Goal: Task Accomplishment & Management: Complete application form

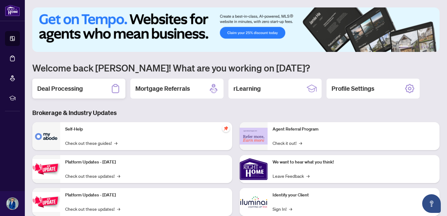
click at [81, 90] on h2 "Deal Processing" at bounding box center [60, 88] width 46 height 9
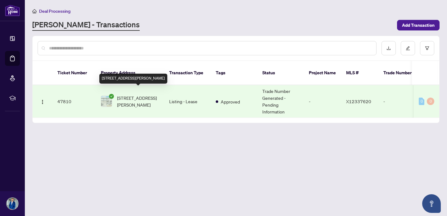
click at [143, 94] on span "[STREET_ADDRESS][PERSON_NAME]" at bounding box center [138, 101] width 42 height 14
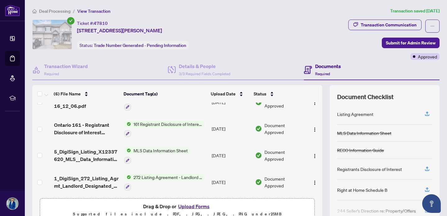
scroll to position [53, 0]
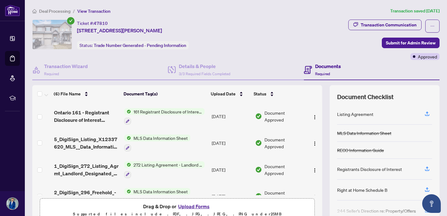
click at [197, 205] on button "Upload Forms" at bounding box center [193, 206] width 35 height 8
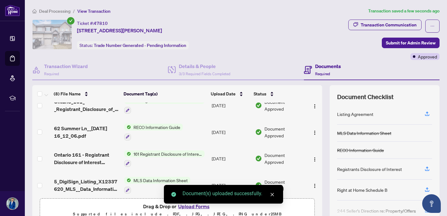
scroll to position [0, 0]
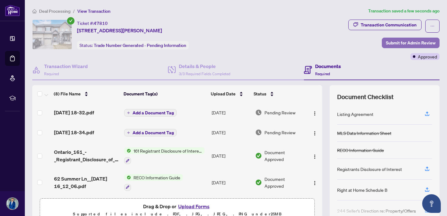
click at [416, 40] on span "Submit for Admin Review" at bounding box center [411, 43] width 50 height 10
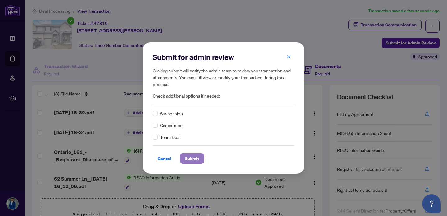
click at [189, 160] on span "Submit" at bounding box center [192, 158] width 14 height 10
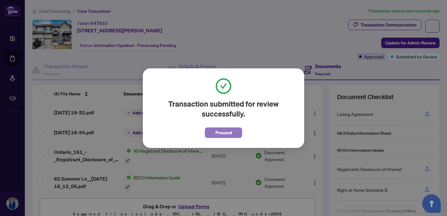
click at [215, 132] on button "Proceed" at bounding box center [223, 132] width 37 height 11
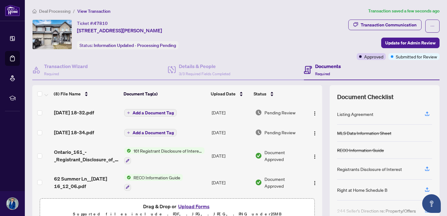
click at [158, 111] on span "Add a Document Tag" at bounding box center [153, 113] width 41 height 4
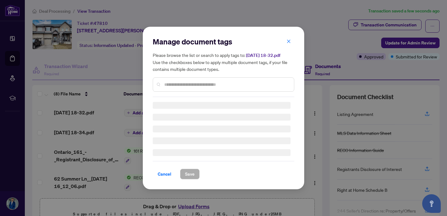
click at [170, 82] on div "Manage document tags Please browse the list or search to apply tags to: [DATE] …" at bounding box center [224, 67] width 142 height 60
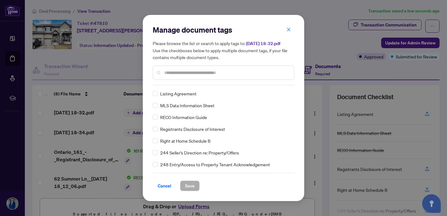
click at [180, 73] on input "text" at bounding box center [226, 72] width 125 height 7
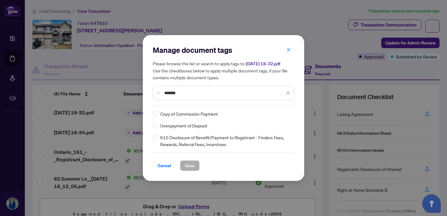
drag, startPoint x: 199, startPoint y: 92, endPoint x: 151, endPoint y: 89, distance: 47.9
click at [151, 89] on div "Manage document tags Please browse the list or search to apply tags to: [DATE] …" at bounding box center [224, 108] width 162 height 146
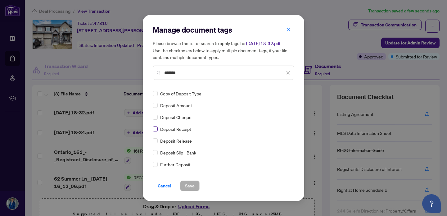
type input "*******"
click at [191, 183] on span "Save" at bounding box center [190, 186] width 10 height 10
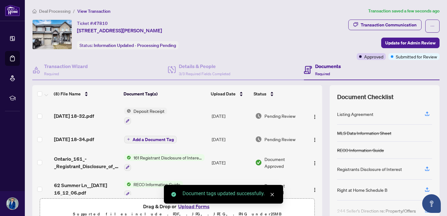
click at [147, 137] on span "Add a Document Tag" at bounding box center [153, 139] width 41 height 4
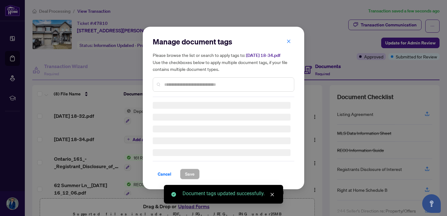
click at [171, 85] on div "Manage document tags Please browse the list or search to apply tags to: [DATE] …" at bounding box center [224, 108] width 142 height 143
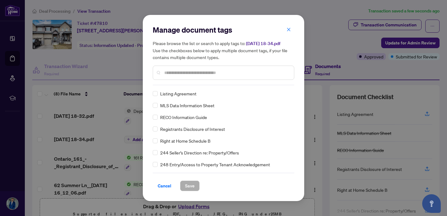
click at [170, 76] on div at bounding box center [224, 73] width 142 height 14
click at [169, 70] on input "text" at bounding box center [226, 72] width 125 height 7
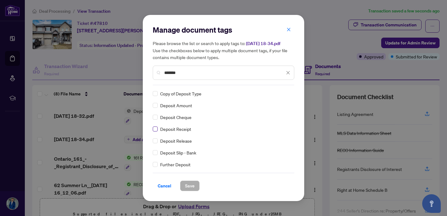
type input "*******"
click at [187, 187] on span "Save" at bounding box center [190, 186] width 10 height 10
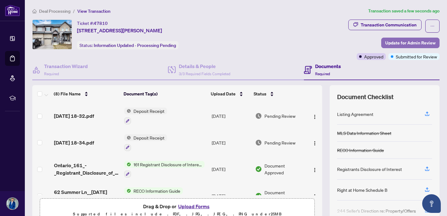
click at [394, 42] on span "Update for Admin Review" at bounding box center [410, 43] width 50 height 10
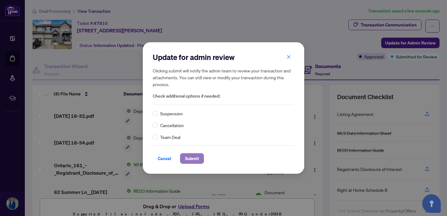
click at [199, 157] on span "Submit" at bounding box center [192, 158] width 14 height 10
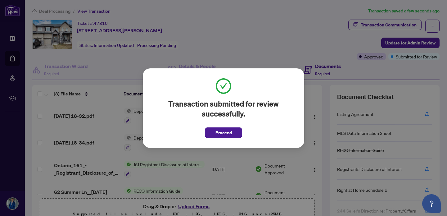
click at [223, 140] on div "Transaction submitted for review successfully. Proceed Cancel OK" at bounding box center [224, 108] width 162 height 80
click at [222, 137] on button "Proceed" at bounding box center [223, 132] width 37 height 11
